Goal: Transaction & Acquisition: Subscribe to service/newsletter

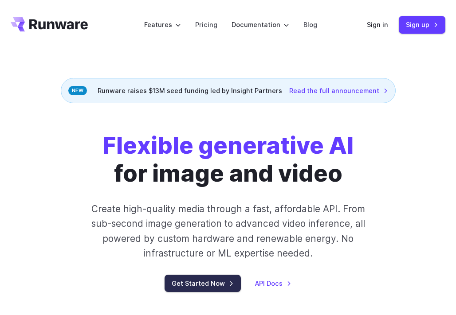
click at [207, 284] on link "Get Started Now" at bounding box center [202, 283] width 76 height 17
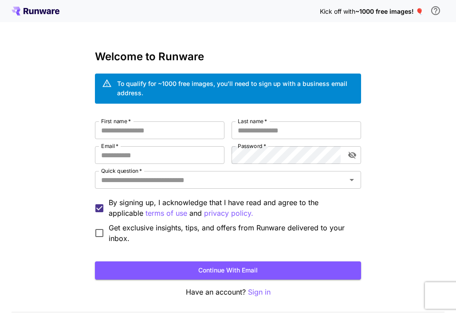
scroll to position [29, 0]
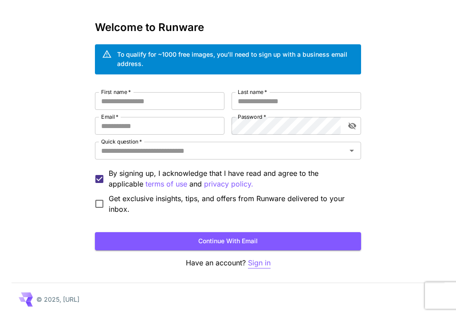
click at [266, 263] on p "Sign in" at bounding box center [259, 262] width 23 height 11
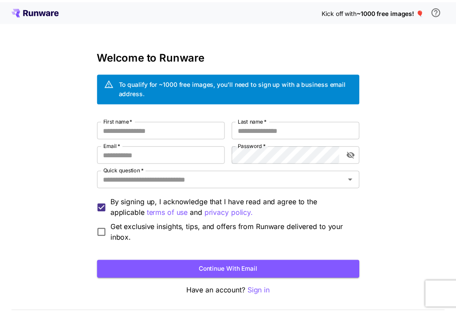
scroll to position [29, 0]
